Goal: Transaction & Acquisition: Purchase product/service

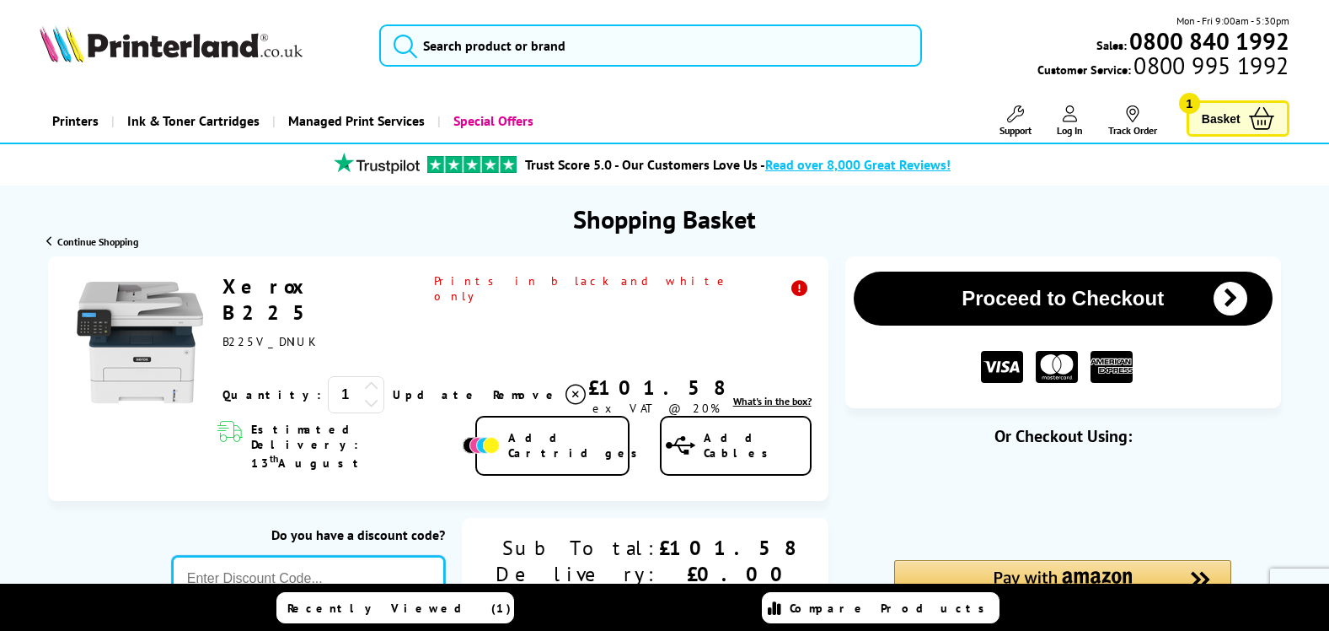
click at [328, 555] on input "text" at bounding box center [308, 578] width 273 height 46
paste input "GSFIVEPR"
type input "GSFIVEPR"
click button "Proceed to Checkout" at bounding box center [0, 0] width 0 height 0
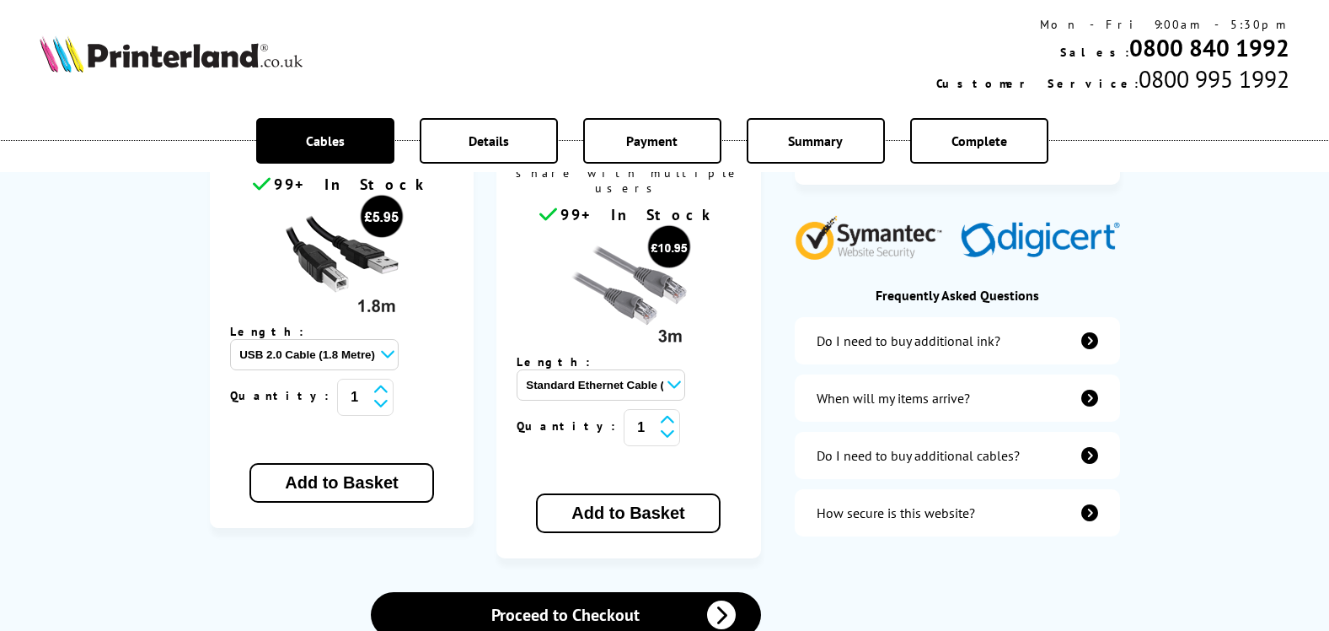
scroll to position [590, 0]
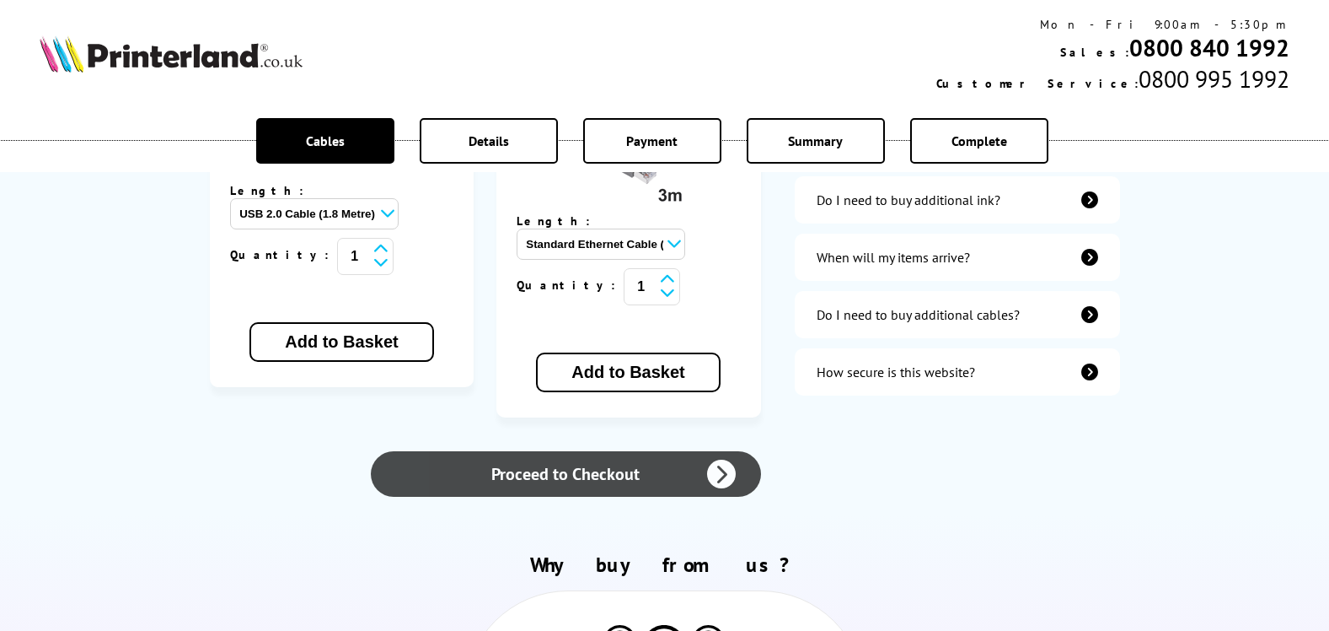
click at [607, 451] on link "Proceed to Checkout" at bounding box center [565, 474] width 389 height 46
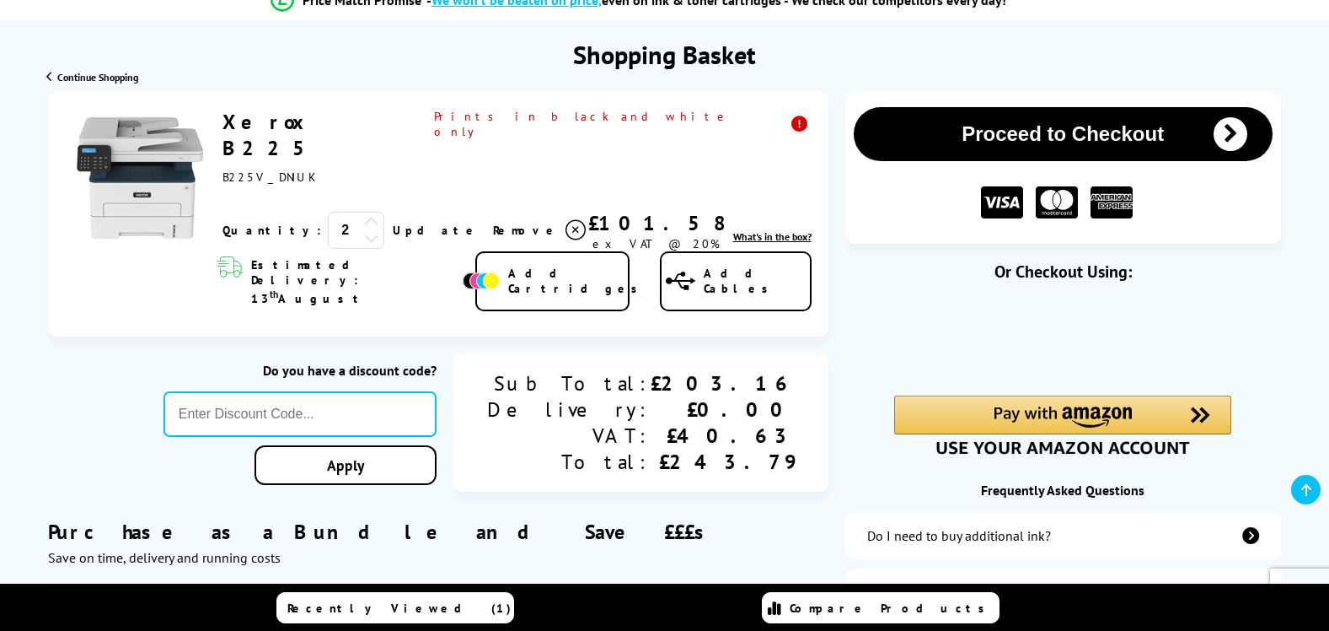
scroll to position [169, 0]
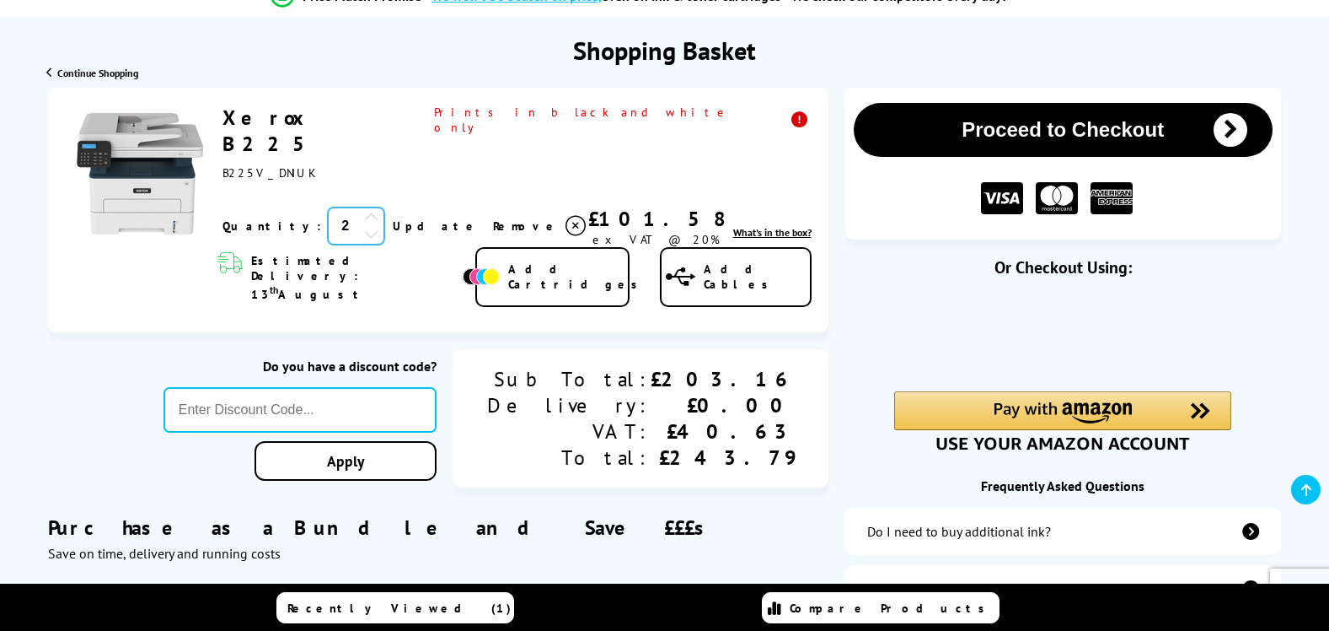
click at [328, 207] on input "2" at bounding box center [356, 225] width 56 height 37
type input "1"
click at [393, 218] on link "Update" at bounding box center [436, 225] width 87 height 15
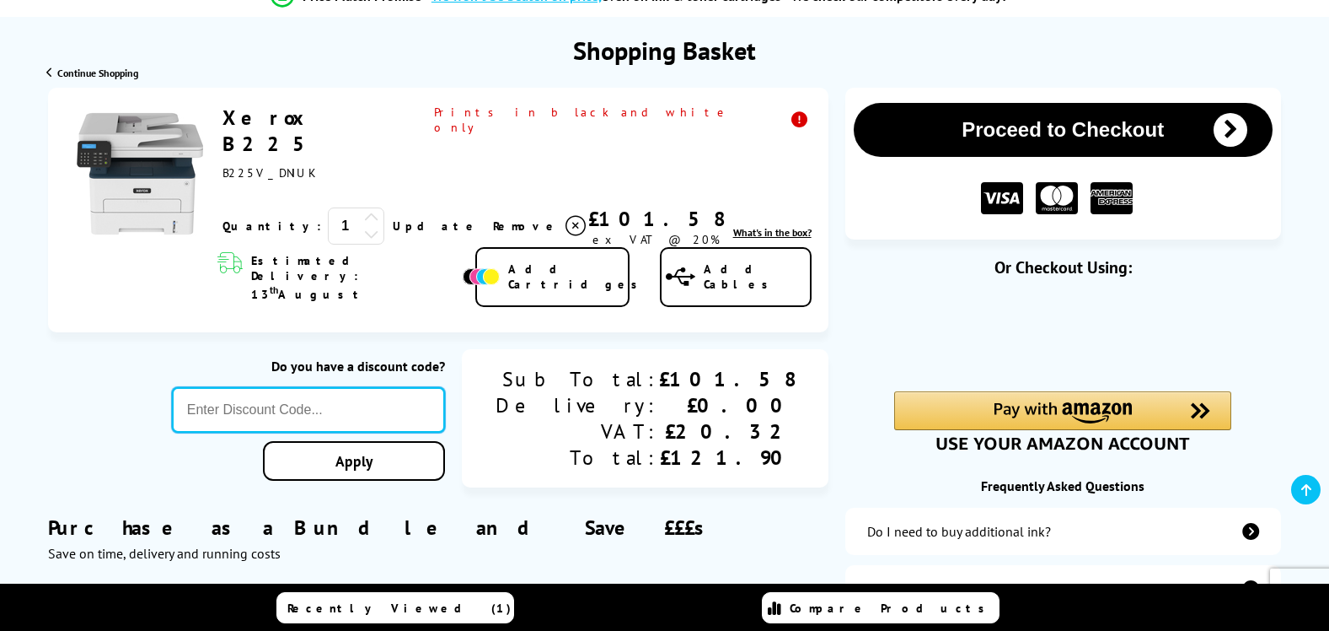
click at [373, 387] on input "text" at bounding box center [308, 410] width 273 height 46
paste input "GSFIVEPR"
type input "GSFIVEPR"
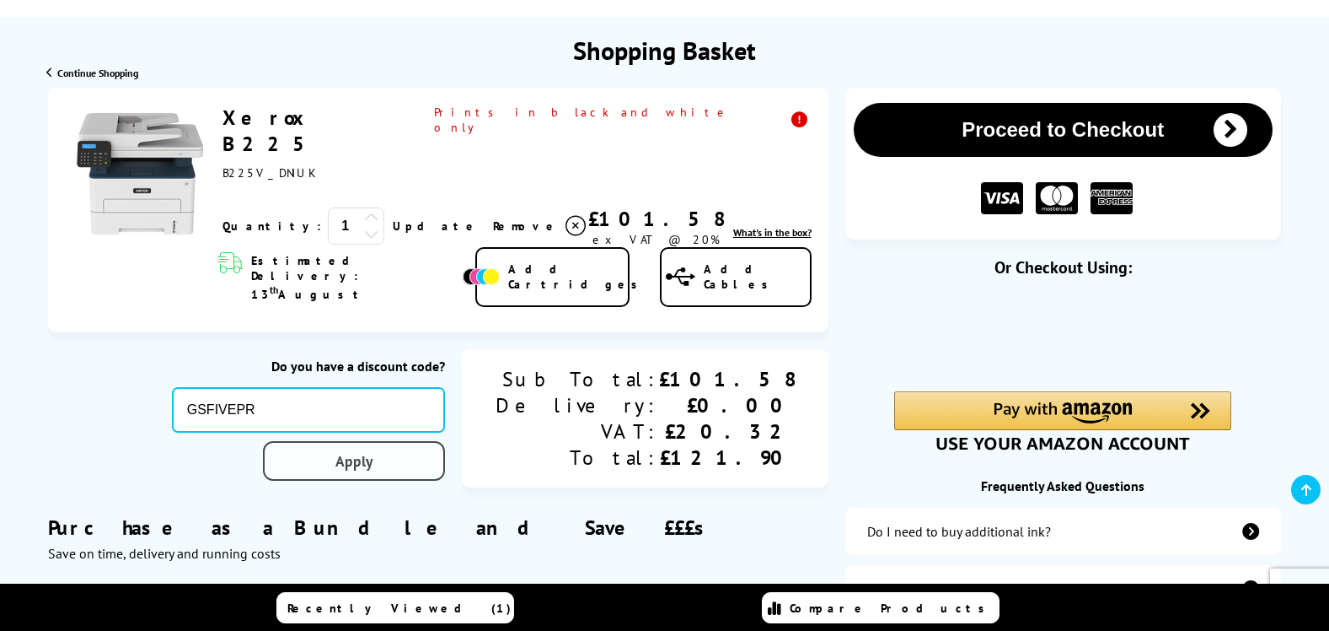
click at [429, 441] on link "Apply" at bounding box center [354, 461] width 182 height 40
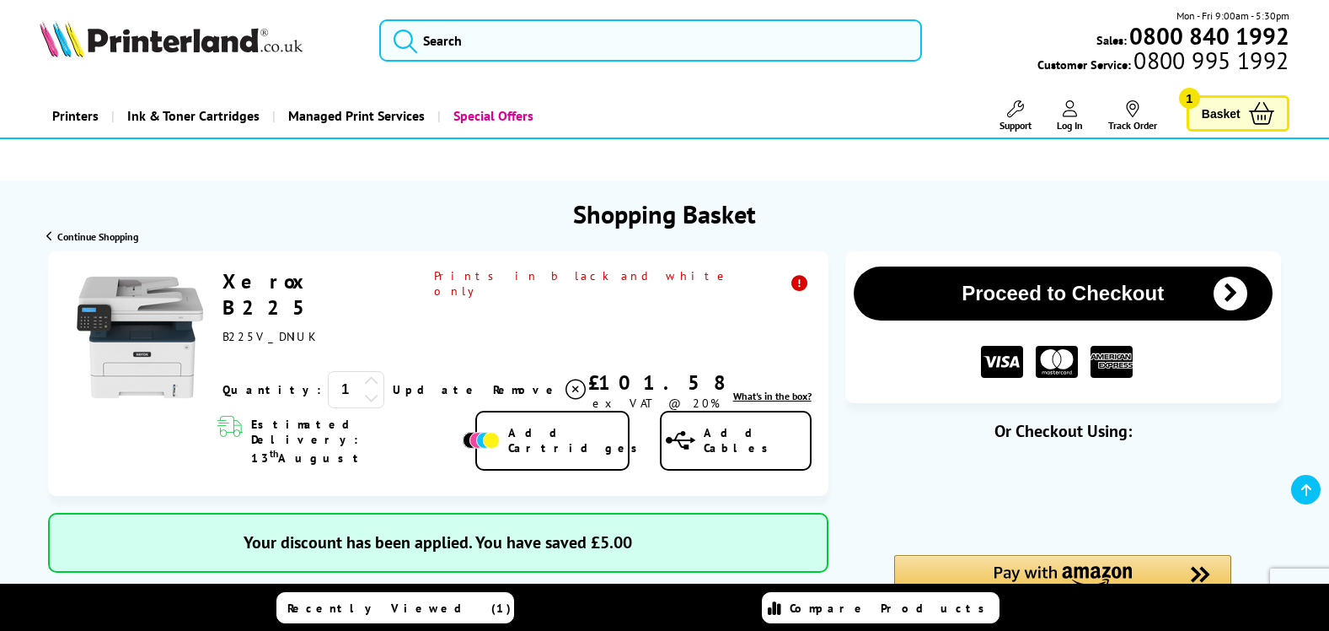
scroll to position [0, 0]
